Goal: Task Accomplishment & Management: Manage account settings

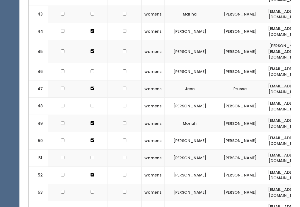
scroll to position [979, 0]
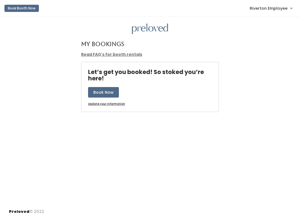
click at [271, 9] on span "Riverton Employee" at bounding box center [269, 8] width 38 height 6
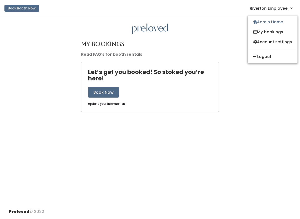
click at [274, 34] on link "My bookings" at bounding box center [273, 32] width 50 height 10
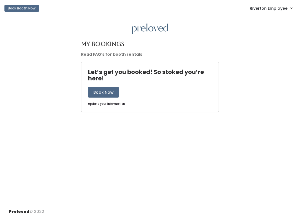
click at [277, 8] on span "Riverton Employee" at bounding box center [269, 8] width 38 height 6
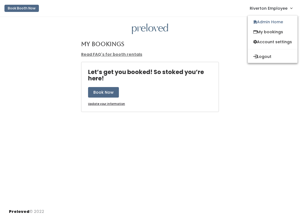
click at [273, 24] on link "Admin Home" at bounding box center [273, 22] width 50 height 10
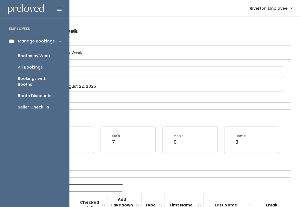
click at [44, 55] on div "Booths by Week" at bounding box center [34, 56] width 33 height 6
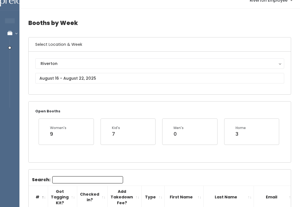
scroll to position [11, 0]
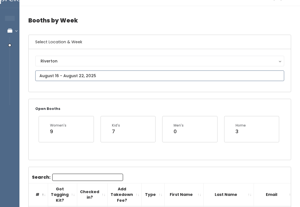
click at [77, 76] on input "text" at bounding box center [159, 76] width 249 height 11
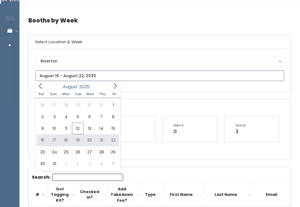
type input "[DATE] to [DATE]"
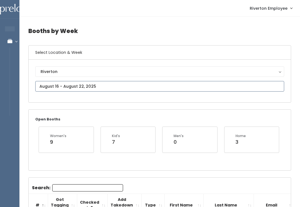
click at [58, 86] on input "text" at bounding box center [159, 86] width 249 height 11
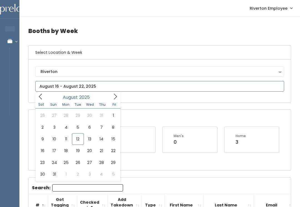
type input "August 16 to August 22"
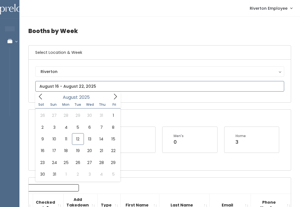
type input "August 23 to August 29"
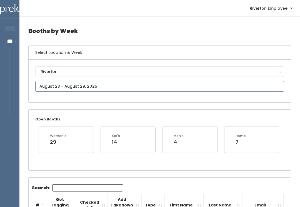
click at [81, 87] on input "text" at bounding box center [159, 86] width 249 height 11
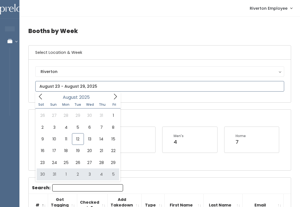
type input "[DATE] to [DATE]"
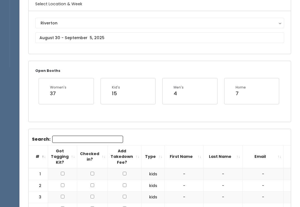
scroll to position [49, 0]
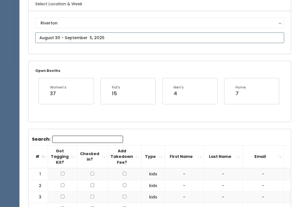
click at [77, 37] on input "text" at bounding box center [159, 37] width 249 height 11
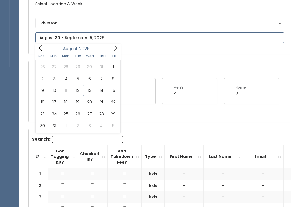
click at [111, 50] on span at bounding box center [115, 48] width 11 height 9
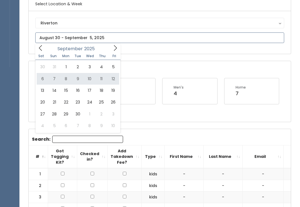
type input "September 6 to September 12"
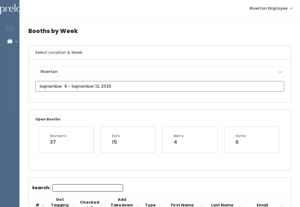
click at [85, 87] on input "text" at bounding box center [159, 86] width 249 height 11
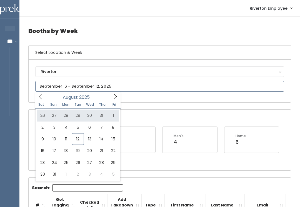
type input "July 26 to August 1"
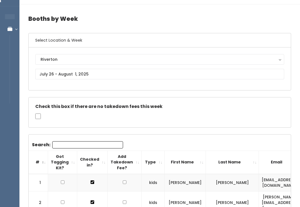
scroll to position [12, 0]
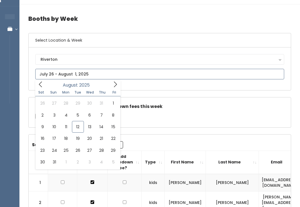
type input "[DATE] to [DATE]"
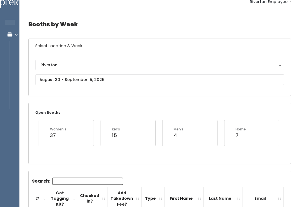
scroll to position [6, 0]
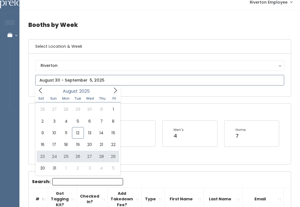
type input "August 23 to August 29"
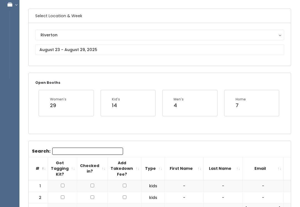
scroll to position [38, 0]
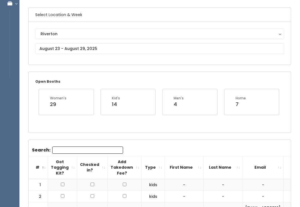
click at [99, 39] on button "Riverton" at bounding box center [159, 34] width 249 height 11
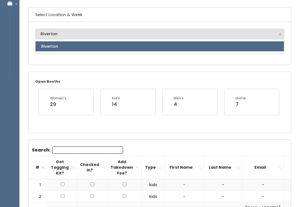
click at [78, 77] on div "Open Booths Women's 29 Kid's 14 Men's 4 Home 7" at bounding box center [160, 102] width 262 height 61
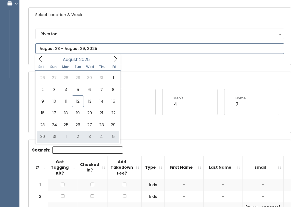
type input "August 30 to September 5"
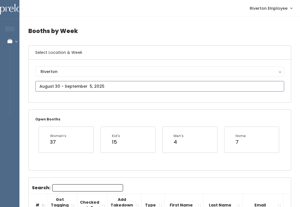
click at [118, 86] on input "text" at bounding box center [159, 86] width 249 height 11
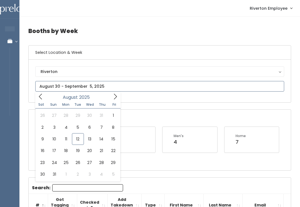
click at [115, 100] on span at bounding box center [115, 96] width 11 height 9
type input "September 13 to September 19"
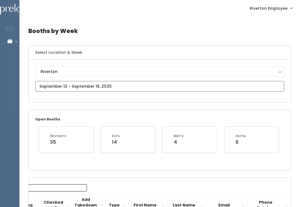
click at [124, 87] on input "text" at bounding box center [159, 86] width 249 height 11
type input "August 30 to September 5"
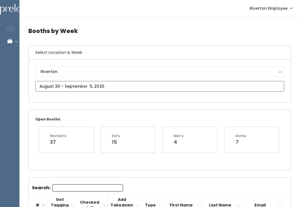
click at [161, 85] on input "text" at bounding box center [159, 86] width 249 height 11
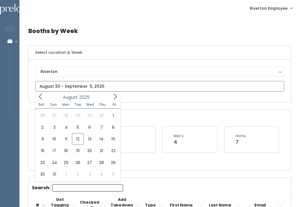
click at [112, 96] on icon at bounding box center [115, 97] width 6 height 6
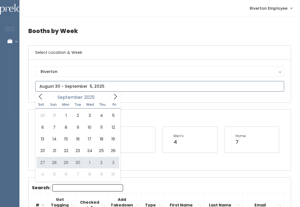
type input "[DATE] to [DATE]"
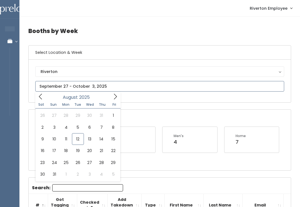
click at [115, 95] on icon at bounding box center [115, 97] width 6 height 6
click at [110, 98] on span at bounding box center [115, 96] width 11 height 9
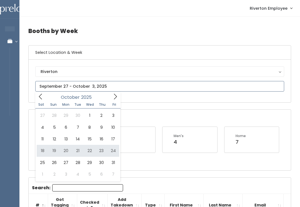
type input "October 18 to October 24"
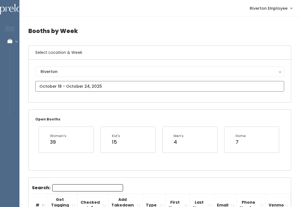
click at [85, 86] on input "text" at bounding box center [159, 86] width 249 height 11
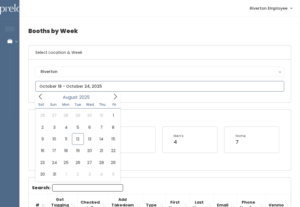
click at [112, 92] on span at bounding box center [115, 96] width 11 height 9
click at [116, 100] on span at bounding box center [115, 96] width 11 height 9
type input "October 11 to October 17"
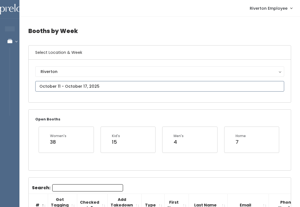
click at [116, 85] on input "text" at bounding box center [159, 86] width 249 height 11
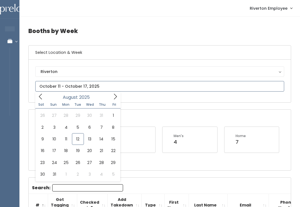
click at [115, 96] on icon at bounding box center [115, 97] width 6 height 6
click at [112, 97] on span at bounding box center [115, 96] width 11 height 9
type input "October 4 to October 10"
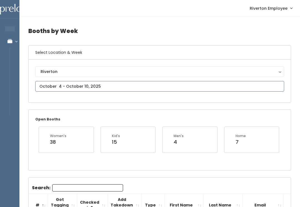
click at [110, 86] on input "text" at bounding box center [159, 86] width 249 height 11
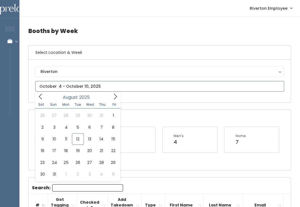
click at [118, 93] on span at bounding box center [115, 96] width 11 height 9
click at [112, 96] on span at bounding box center [115, 96] width 11 height 9
type input "September 27 to October 3"
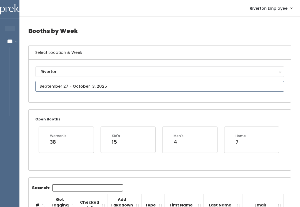
click at [125, 90] on input "text" at bounding box center [159, 86] width 249 height 11
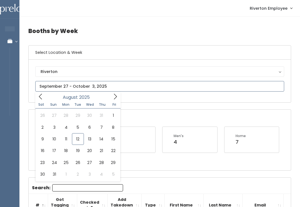
click at [113, 99] on icon at bounding box center [115, 97] width 6 height 6
click at [113, 97] on icon at bounding box center [115, 97] width 6 height 6
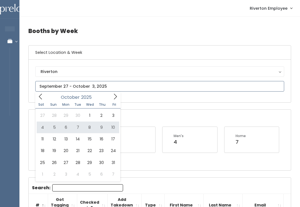
type input "October 4 to October 10"
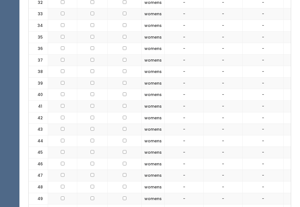
scroll to position [583, 0]
